Goal: Task Accomplishment & Management: Manage account settings

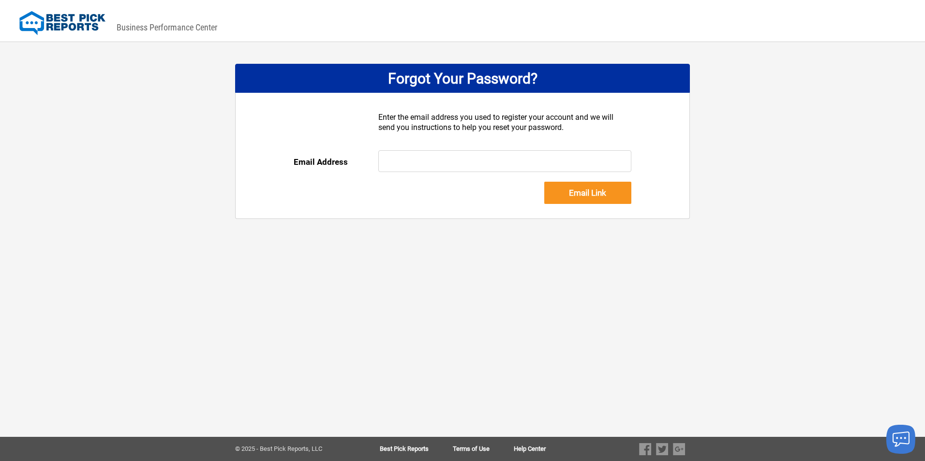
click at [427, 161] on input "text" at bounding box center [504, 161] width 253 height 22
type input "[EMAIL_ADDRESS][DOMAIN_NAME]"
click at [590, 195] on input "Email Link" at bounding box center [587, 193] width 87 height 22
click at [584, 160] on input "[EMAIL_ADDRESS][DOMAIN_NAME]" at bounding box center [504, 161] width 253 height 22
drag, startPoint x: 584, startPoint y: 160, endPoint x: 62, endPoint y: 161, distance: 521.9
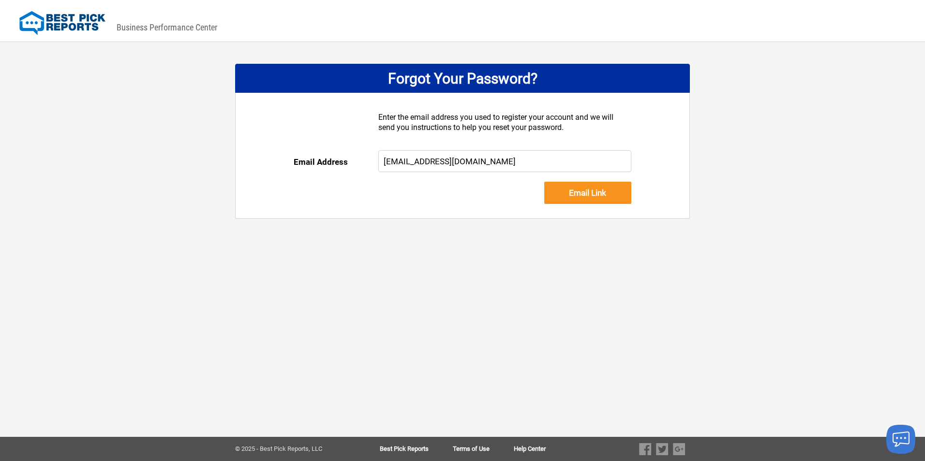
click at [62, 161] on div "DASHBOARD PREVIEW DASHBOARD PREVIEW You are viewing this company dashboard as a…" at bounding box center [462, 230] width 925 height 461
type input "kgreenbaum@pioneerroofingcompany.com"
click at [586, 192] on input "Email Link" at bounding box center [587, 193] width 87 height 22
